Goal: Transaction & Acquisition: Purchase product/service

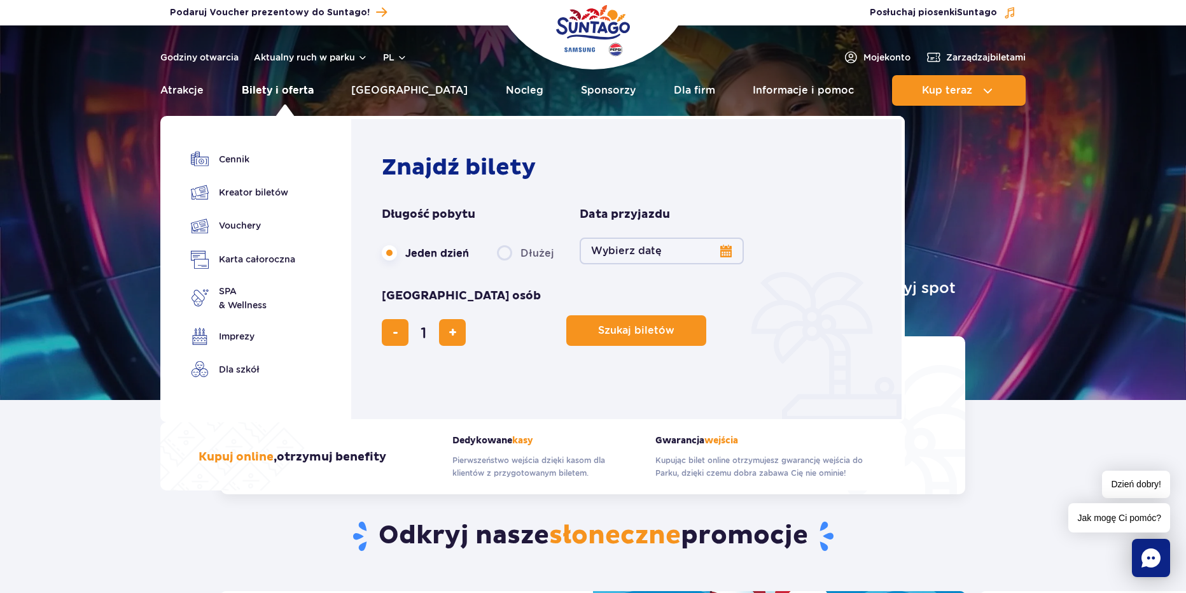
click at [282, 97] on link "Bilety i oferta" at bounding box center [278, 90] width 72 height 31
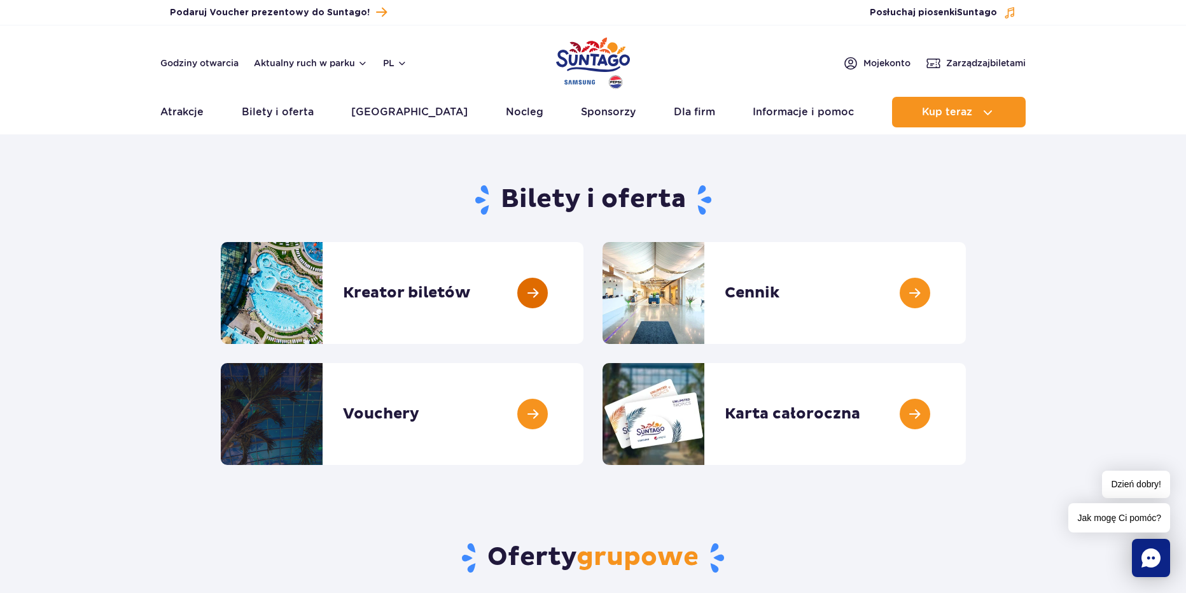
click at [584, 302] on link at bounding box center [584, 293] width 0 height 102
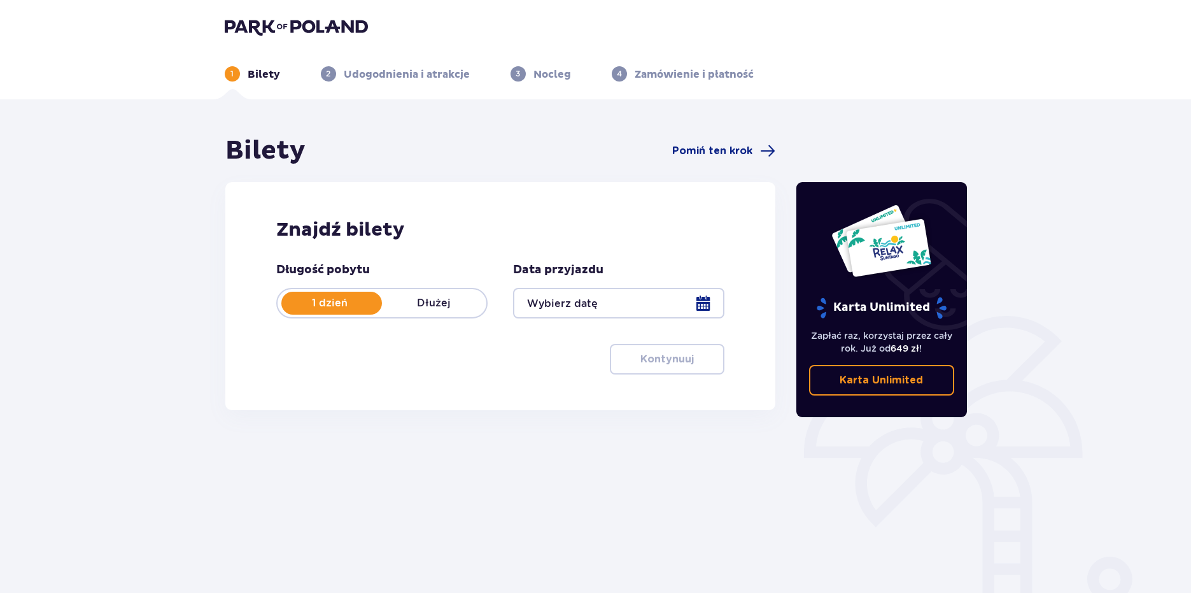
click at [628, 316] on div at bounding box center [618, 303] width 211 height 31
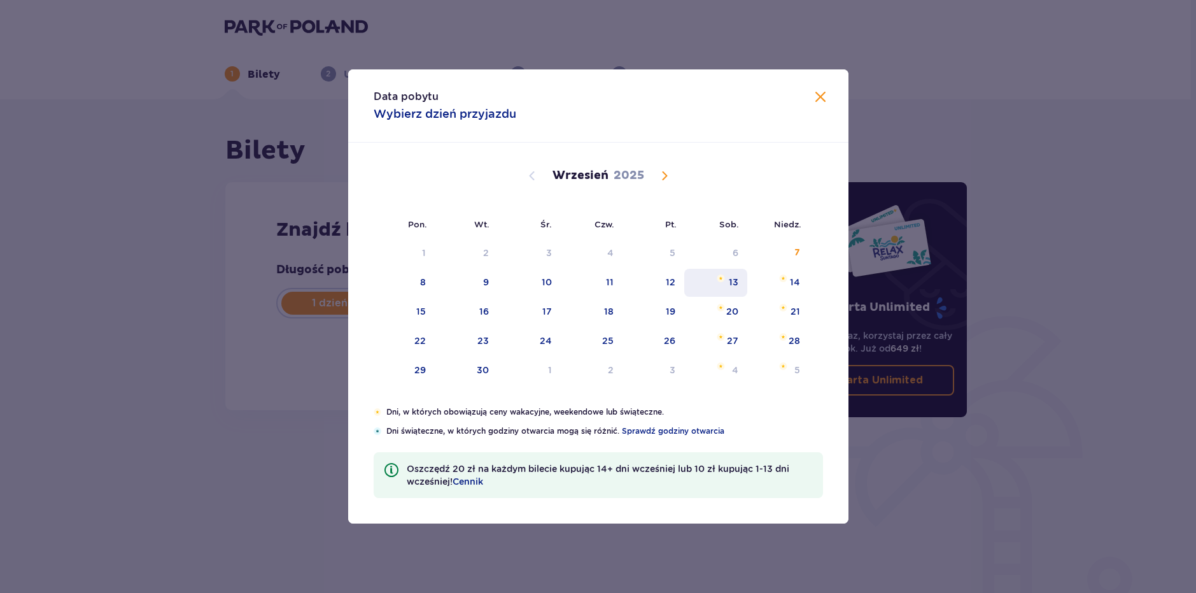
click at [733, 287] on div "13" at bounding box center [734, 282] width 10 height 13
type input "13.09.25"
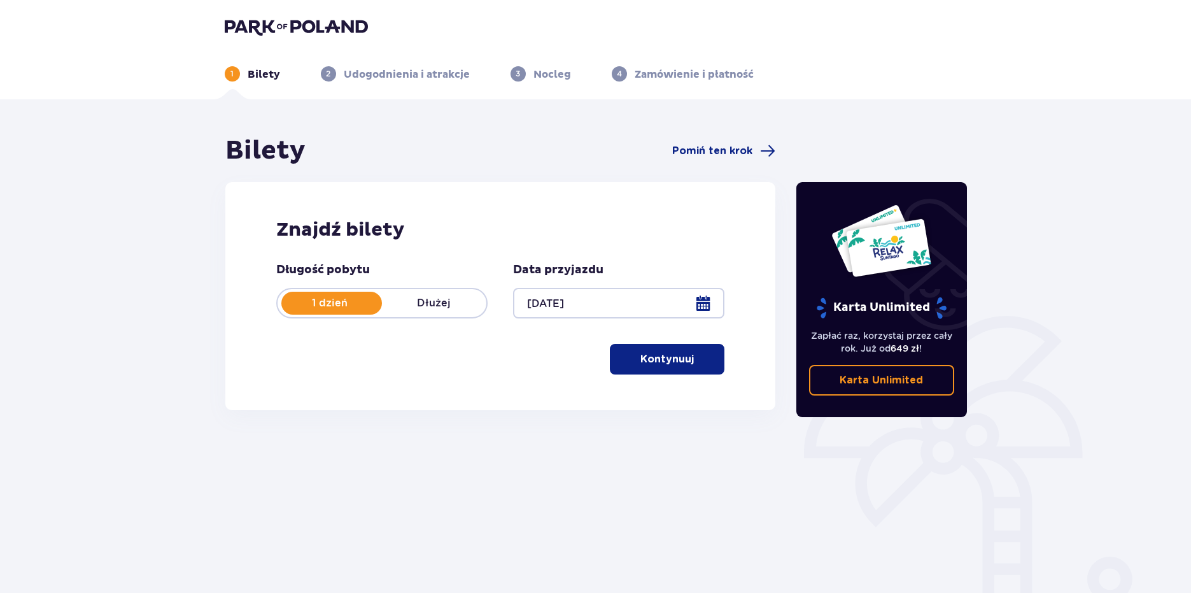
click at [683, 356] on p "Kontynuuj" at bounding box center [666, 359] width 53 height 14
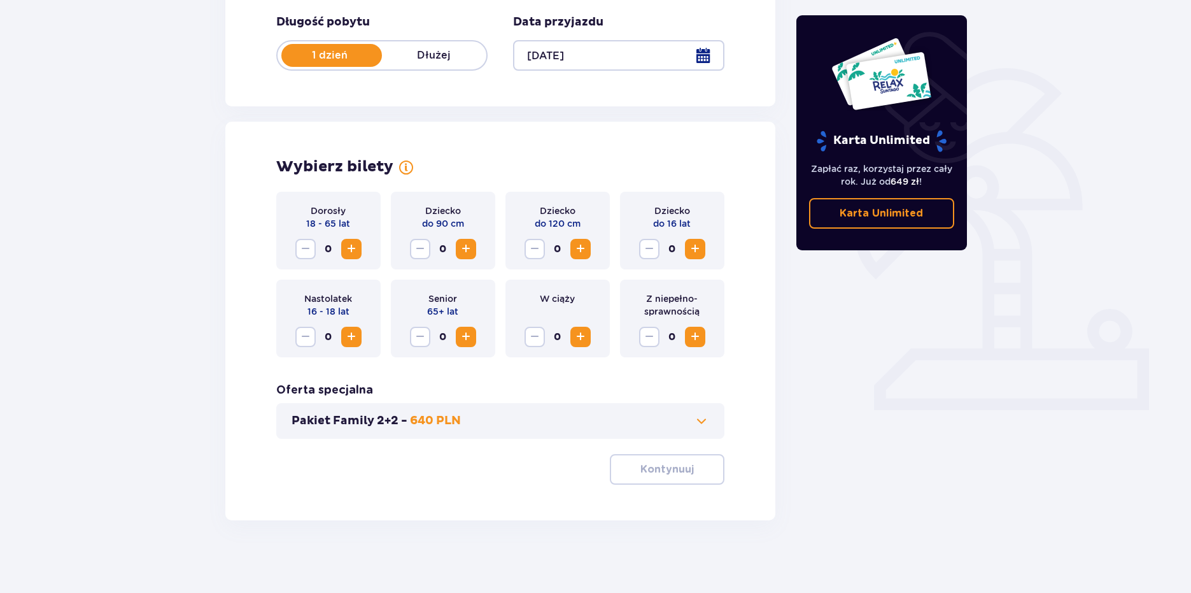
scroll to position [251, 0]
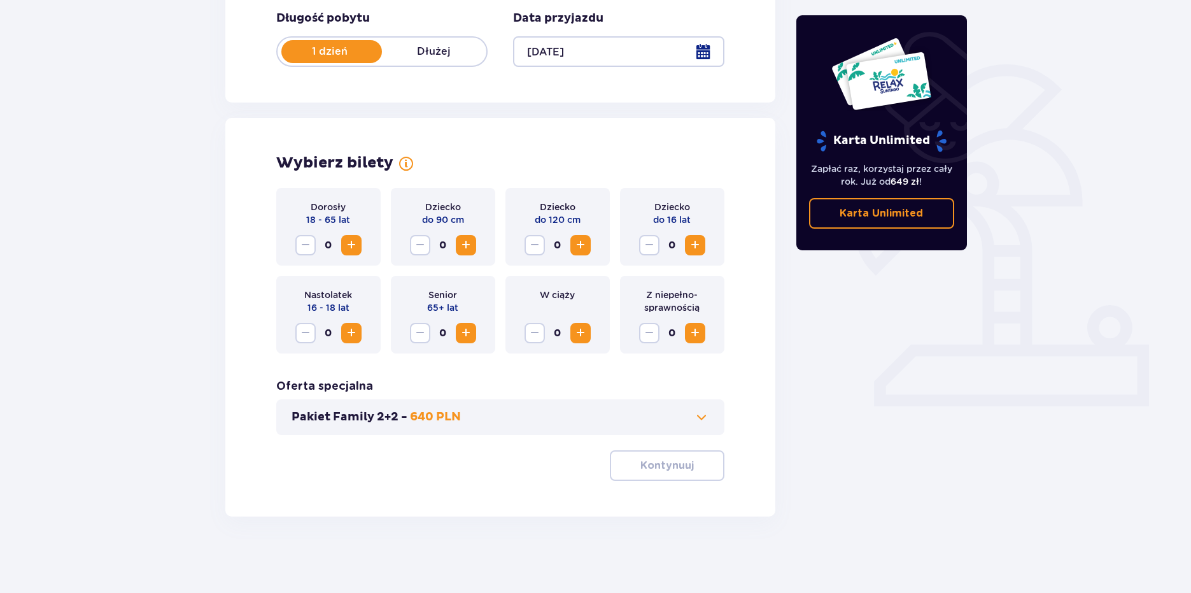
click at [349, 244] on span "Increase" at bounding box center [351, 244] width 15 height 15
click at [345, 247] on span "Increase" at bounding box center [351, 244] width 15 height 15
click at [649, 461] on p "Kontynuuj" at bounding box center [666, 465] width 53 height 14
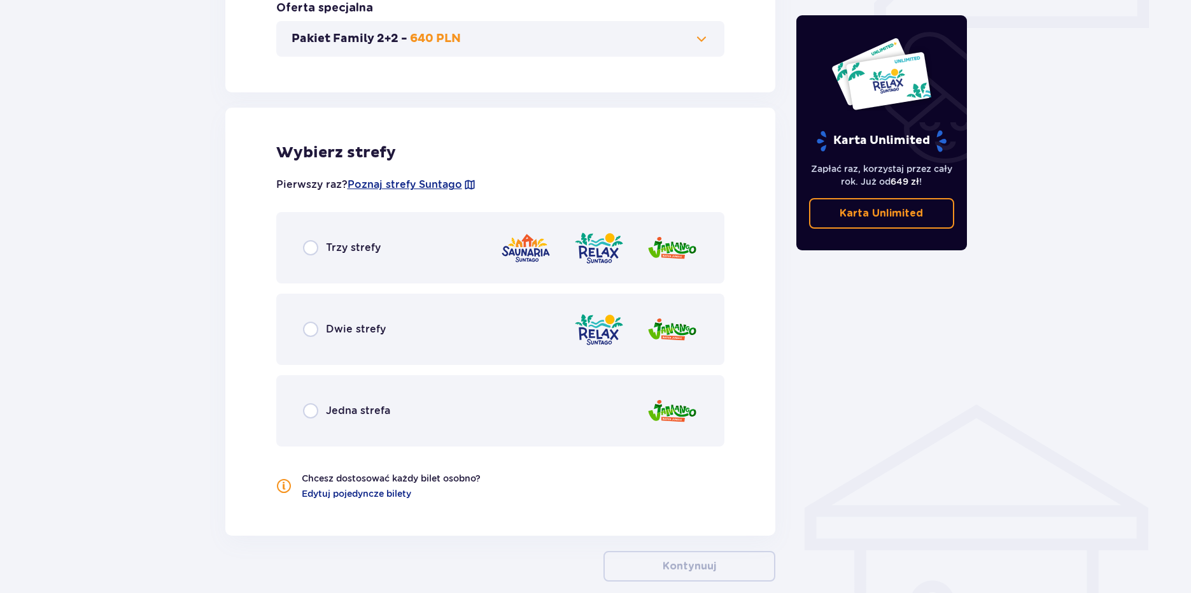
scroll to position [694, 0]
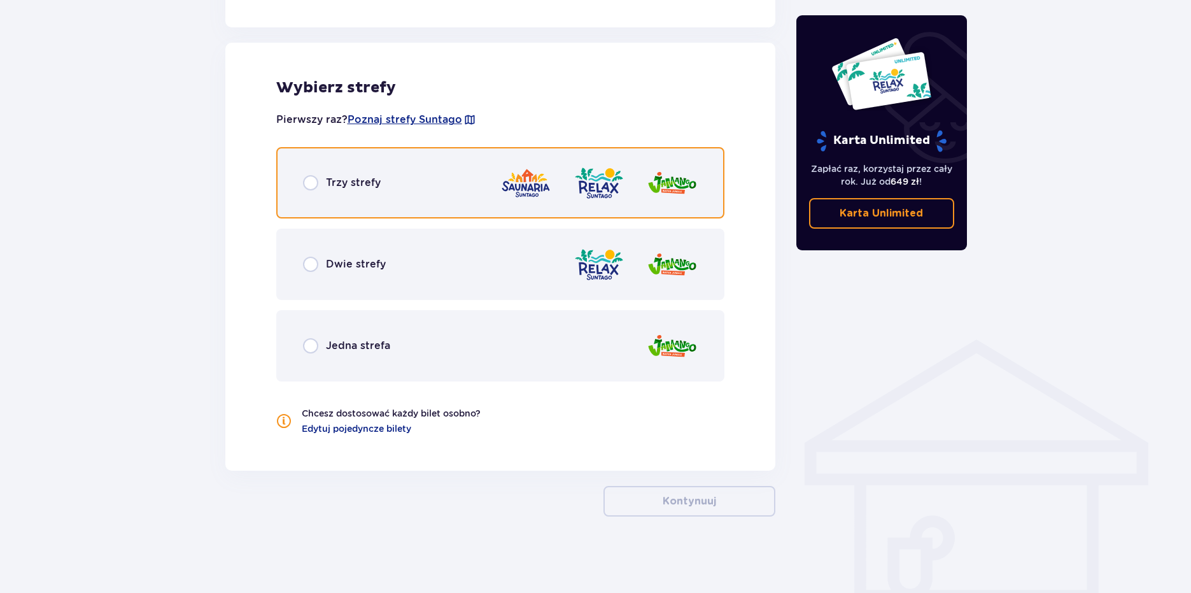
click at [314, 175] on input "radio" at bounding box center [310, 182] width 15 height 15
radio input "true"
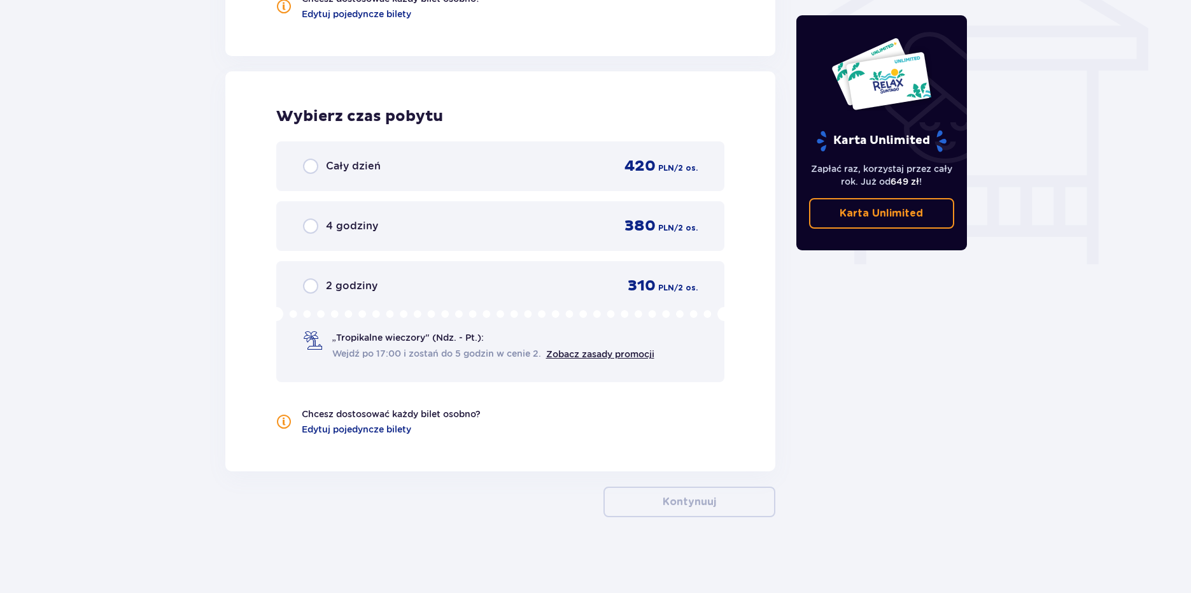
scroll to position [1109, 0]
click at [617, 165] on div "420 PLN / 2 os." at bounding box center [653, 165] width 88 height 19
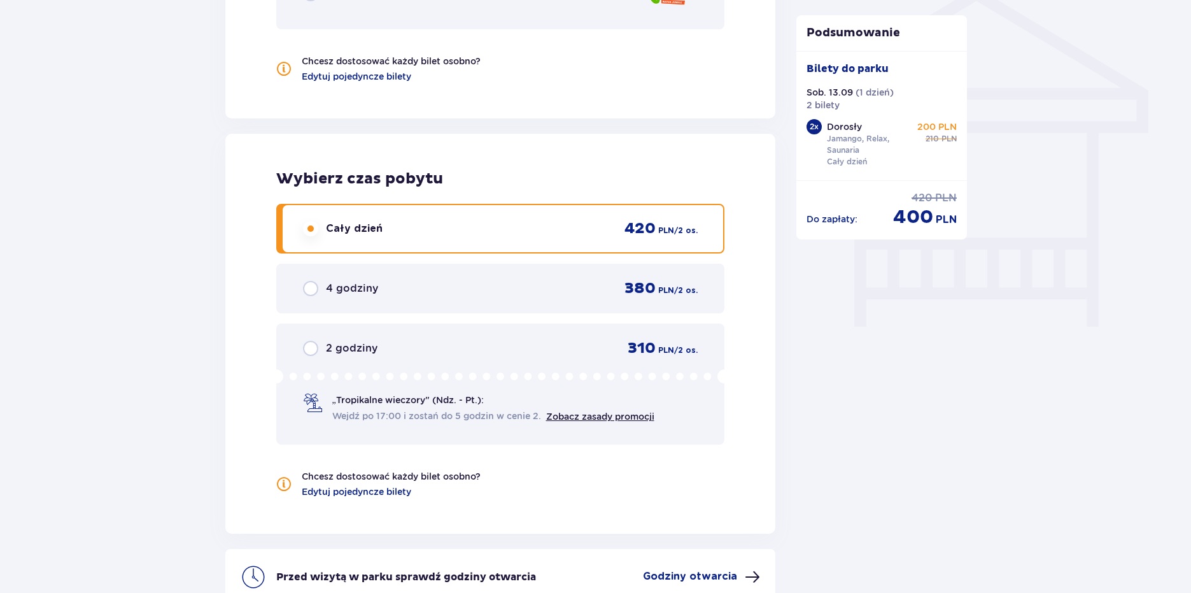
scroll to position [1046, 0]
